Goal: Task Accomplishment & Management: Use online tool/utility

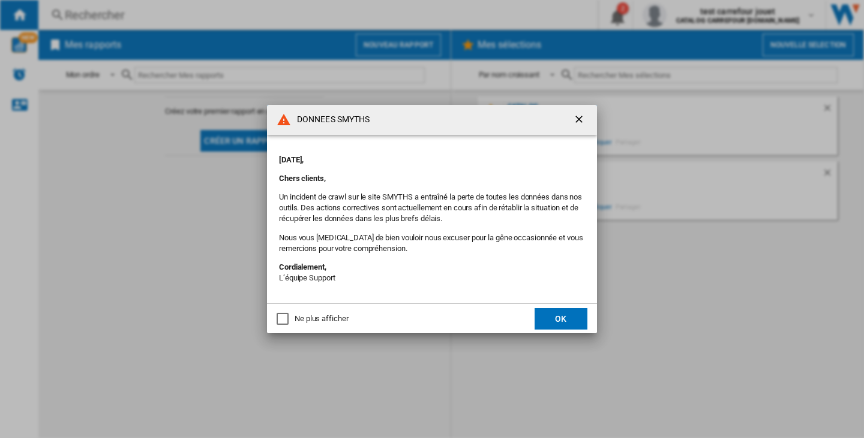
click at [569, 311] on button "OK" at bounding box center [560, 319] width 53 height 22
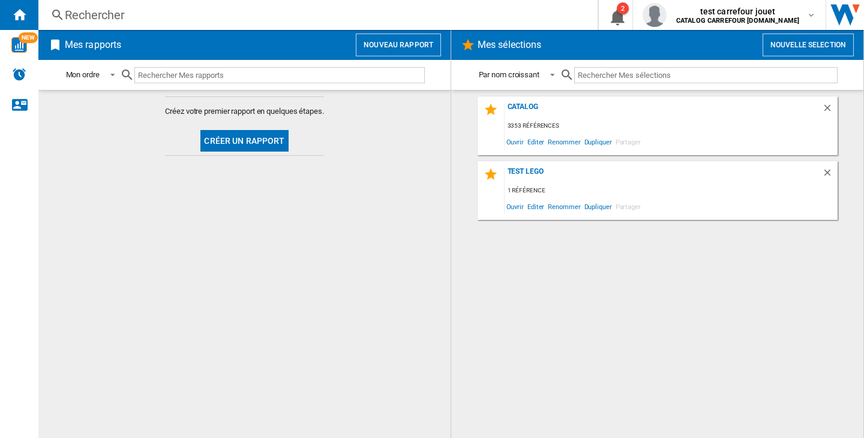
click at [829, 40] on button "Nouvelle selection" at bounding box center [807, 45] width 91 height 23
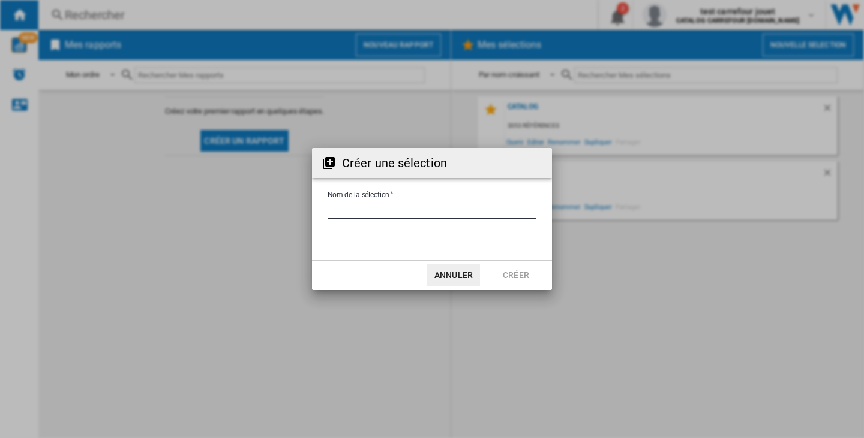
click at [422, 212] on input "Nom de la sélection" at bounding box center [432, 211] width 209 height 18
type input "**********"
click at [518, 281] on button "Créer" at bounding box center [515, 276] width 53 height 22
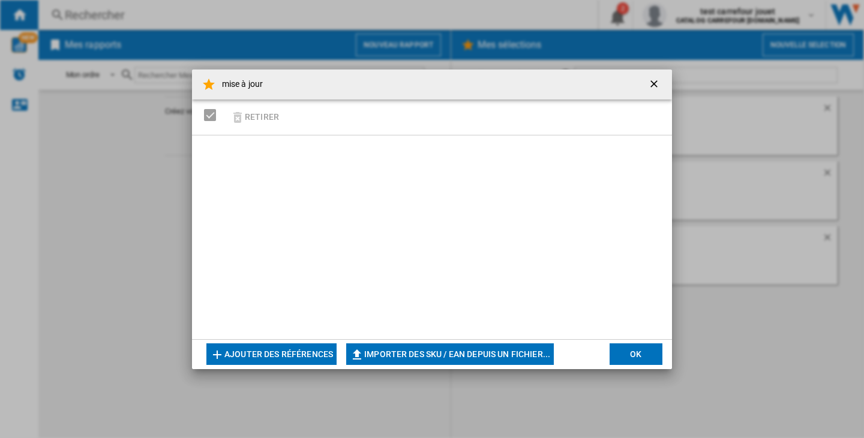
click at [386, 352] on button "Importer des SKU / EAN depuis un fichier..." at bounding box center [450, 355] width 208 height 22
type input "**********"
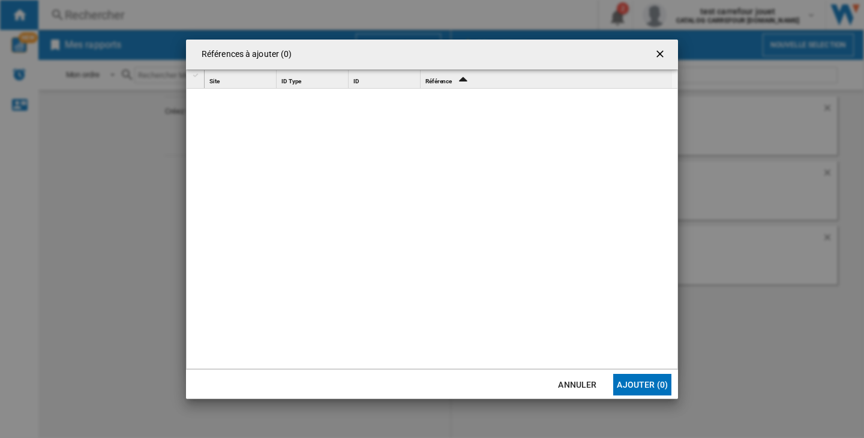
click at [591, 379] on button "Annuler" at bounding box center [577, 385] width 53 height 22
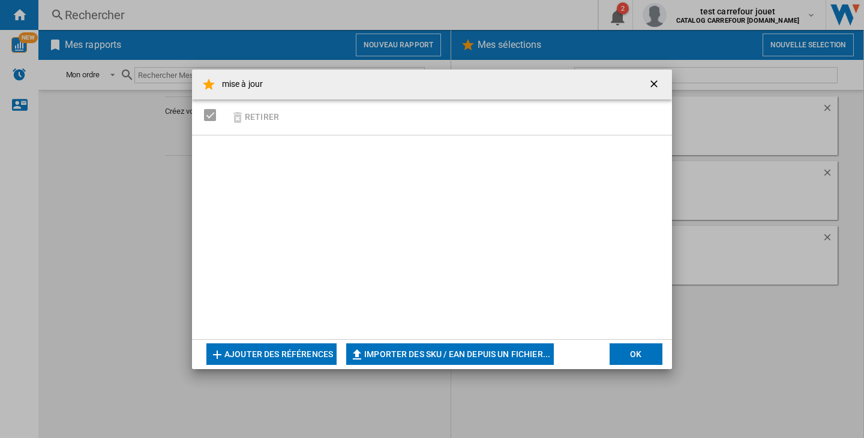
click at [495, 357] on button "Importer des SKU / EAN depuis un fichier..." at bounding box center [450, 355] width 208 height 22
type input "**********"
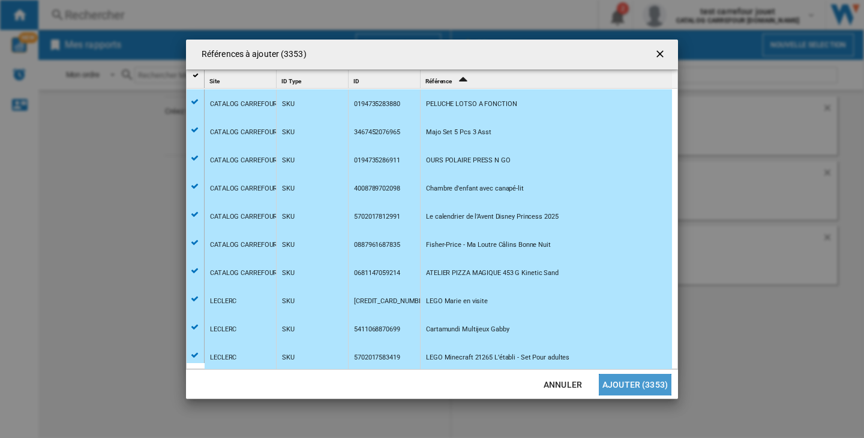
click at [663, 384] on button "Ajouter (3353)" at bounding box center [635, 385] width 73 height 22
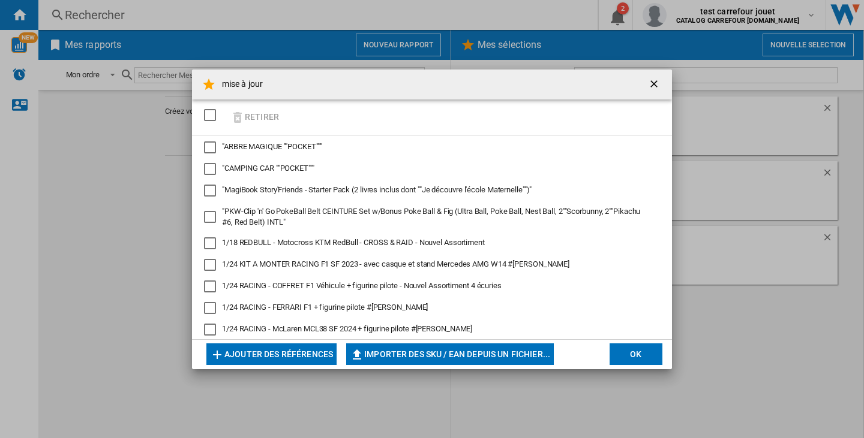
click at [647, 355] on button "OK" at bounding box center [635, 355] width 53 height 22
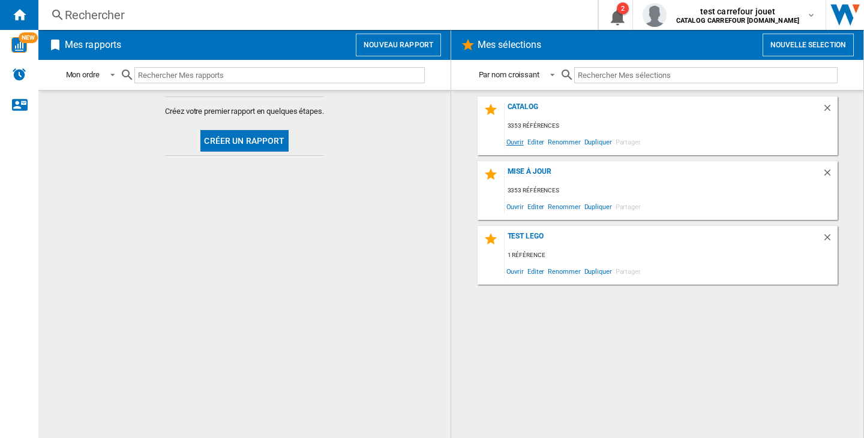
click at [512, 142] on span "Ouvrir" at bounding box center [514, 142] width 21 height 16
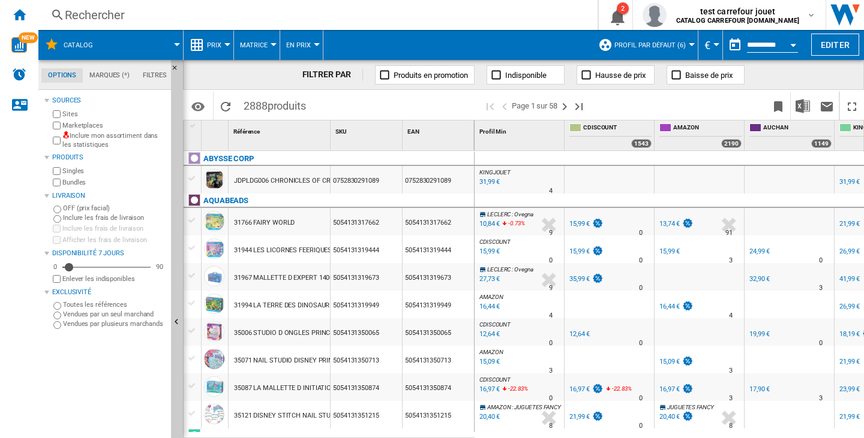
click at [148, 268] on div "7" at bounding box center [106, 268] width 88 height 12
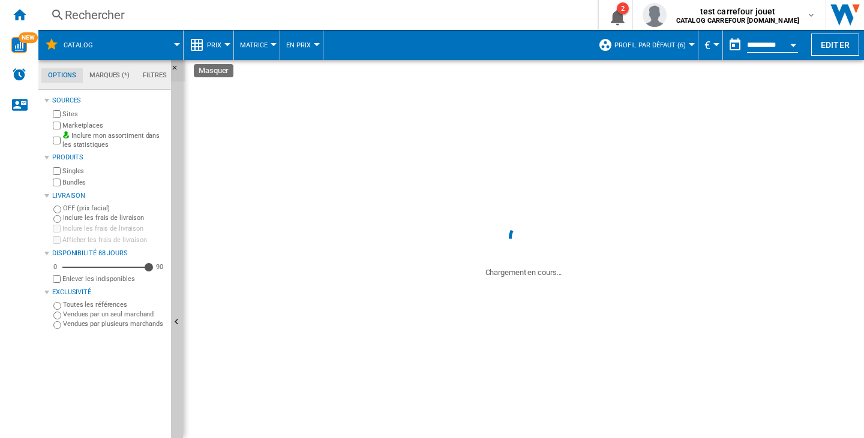
click at [176, 68] on ng-md-icon "Masquer" at bounding box center [178, 71] width 14 height 14
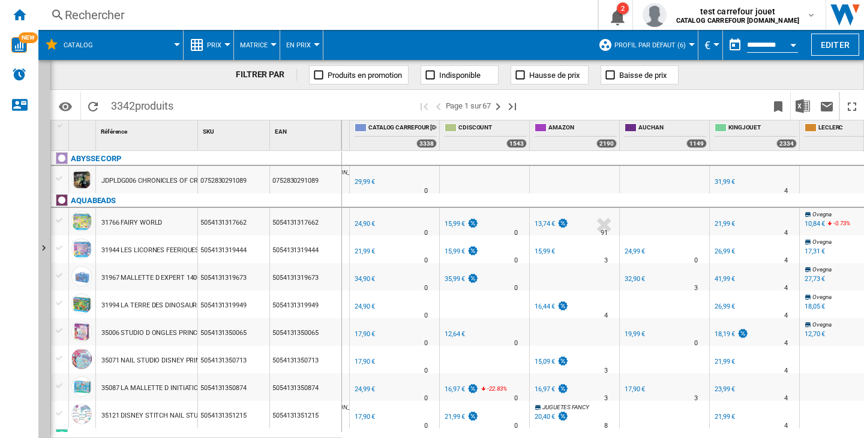
scroll to position [0, 83]
click at [771, 20] on b "CATALOG CARREFOUR [DOMAIN_NAME]" at bounding box center [737, 21] width 123 height 8
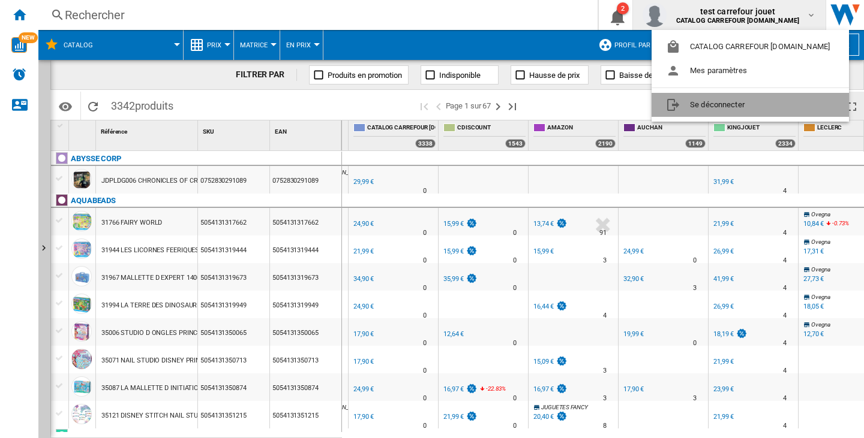
drag, startPoint x: 777, startPoint y: 109, endPoint x: 844, endPoint y: 106, distance: 66.6
click at [777, 110] on button "Se déconnecter" at bounding box center [749, 105] width 197 height 24
